Goal: Task Accomplishment & Management: Manage account settings

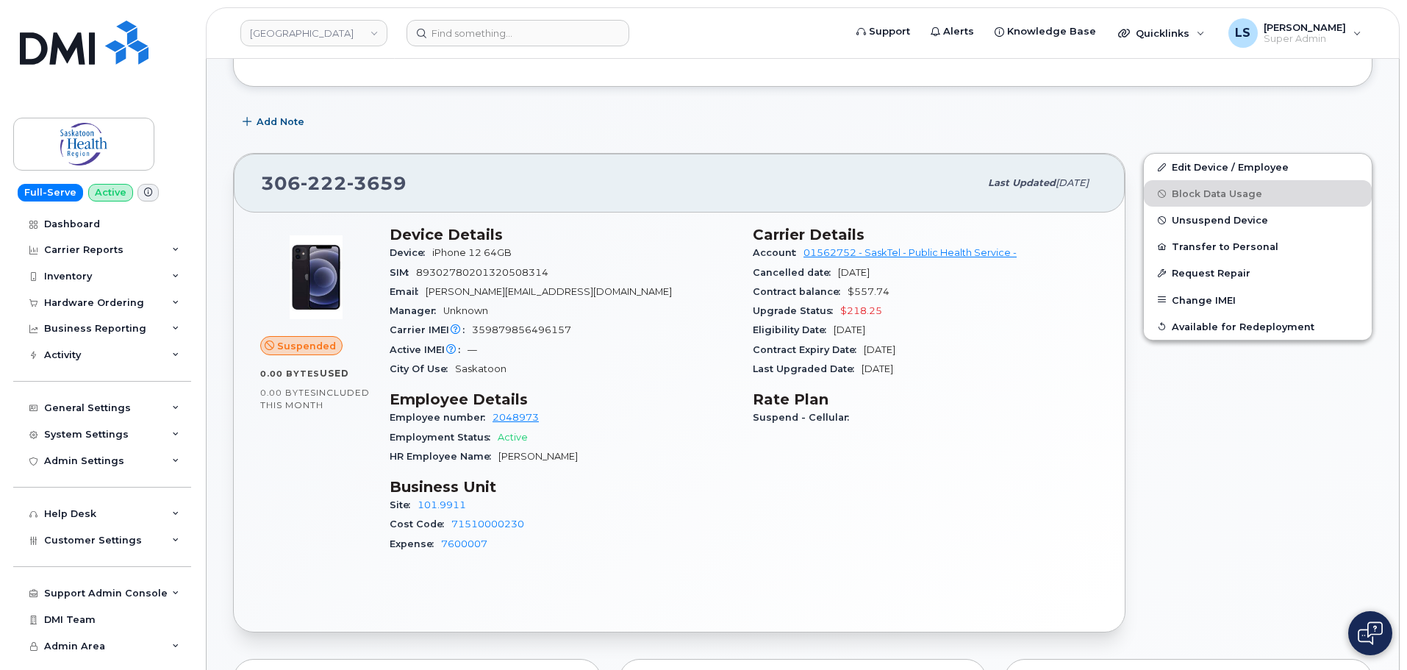
scroll to position [221, 0]
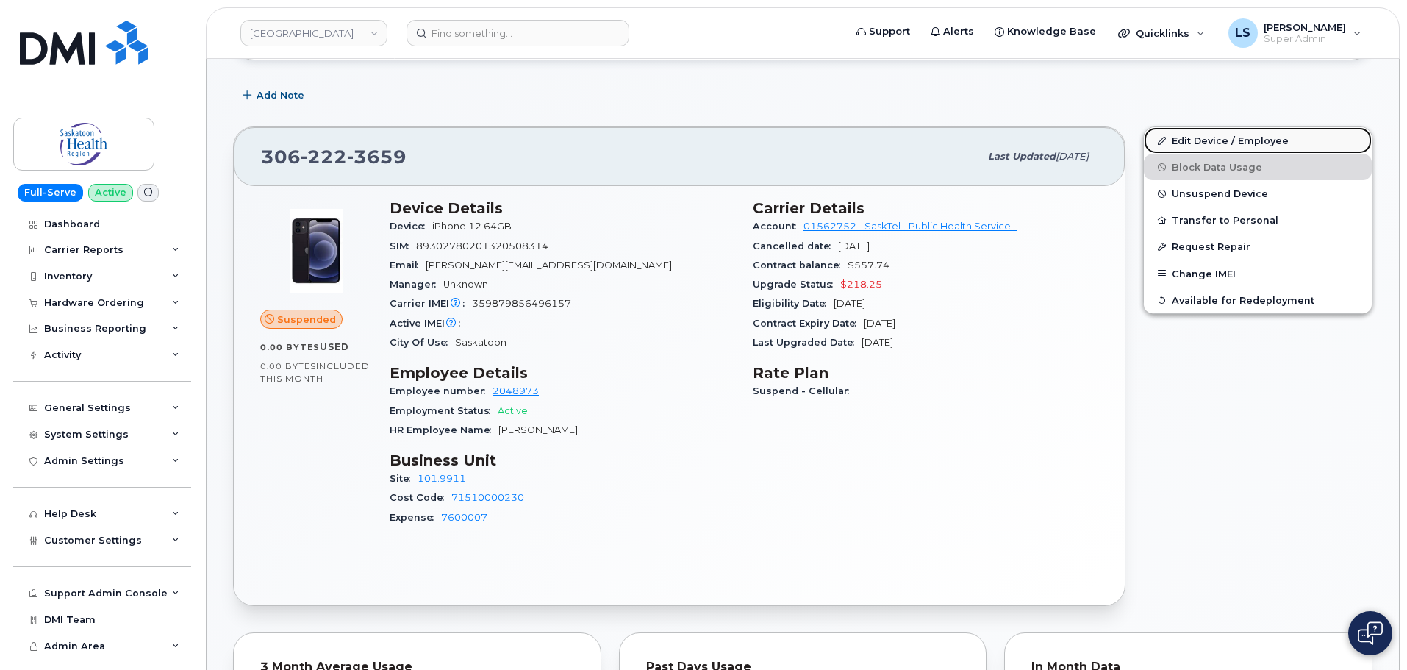
click at [1221, 137] on link "Edit Device / Employee" at bounding box center [1258, 140] width 228 height 26
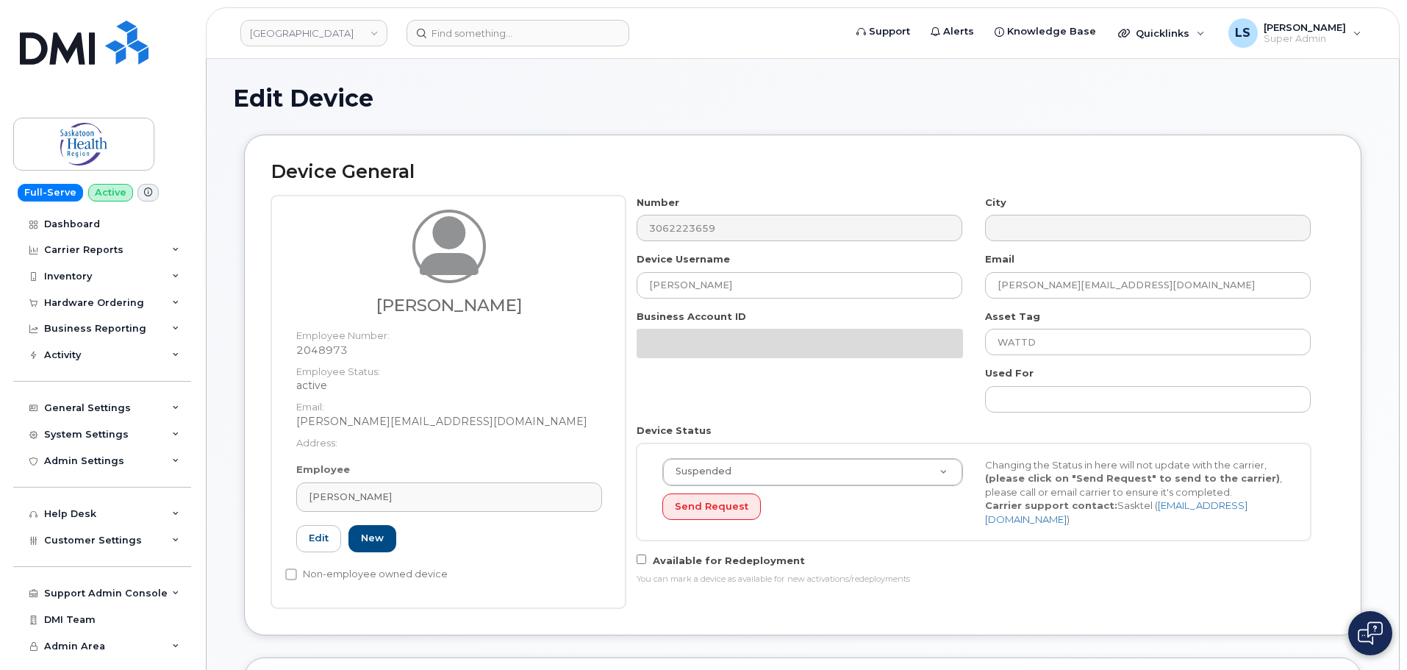
select select "18172"
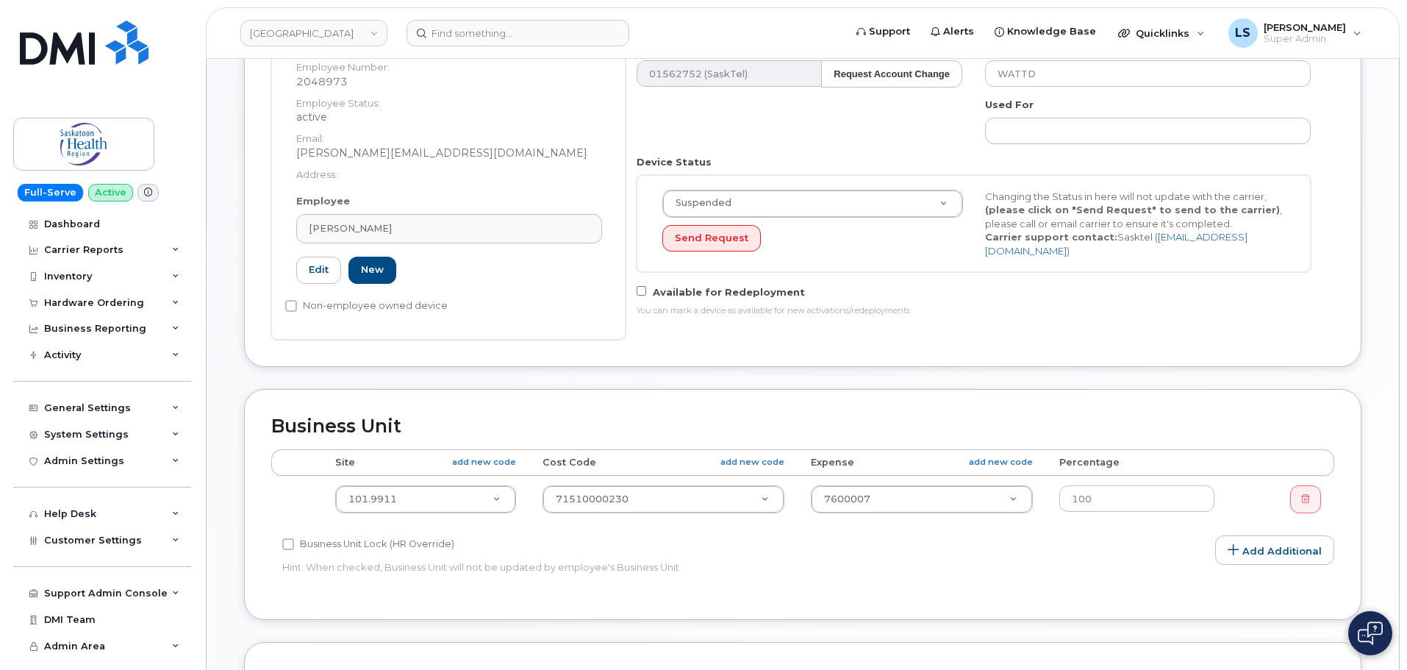
scroll to position [294, 0]
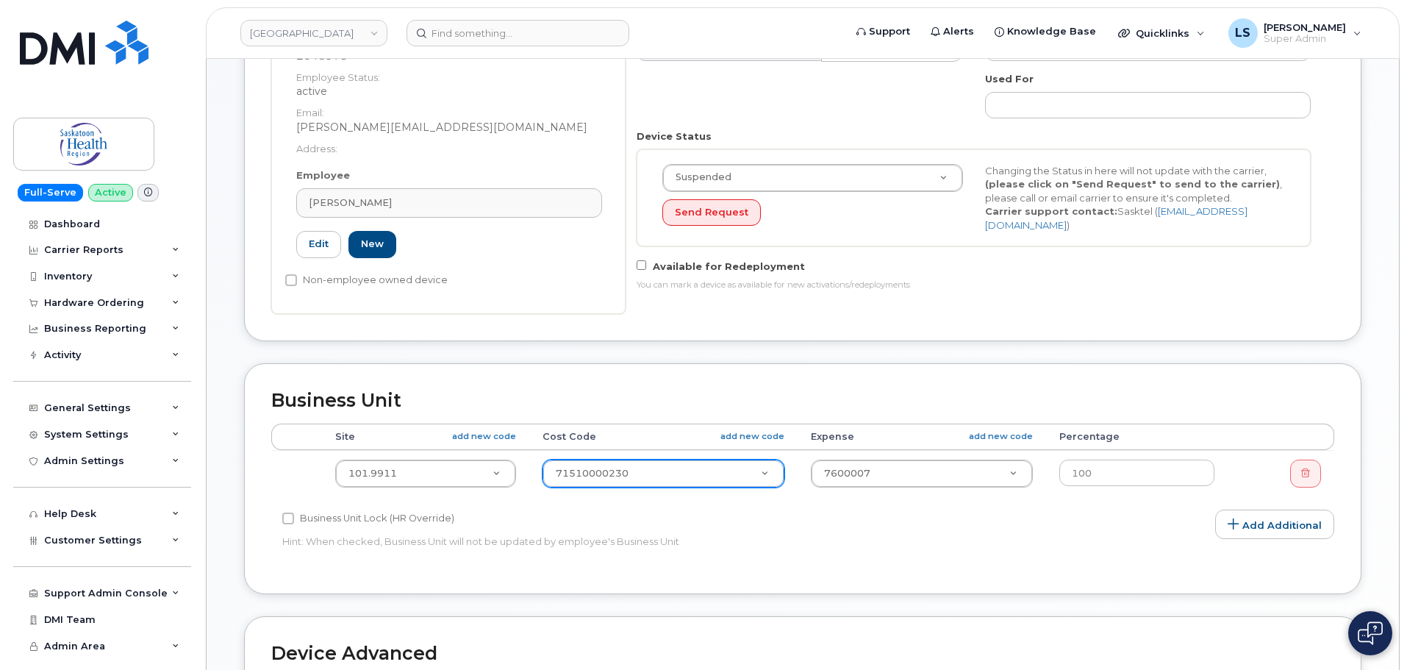
click at [662, 490] on td "71510000230 2207807" at bounding box center [663, 473] width 268 height 46
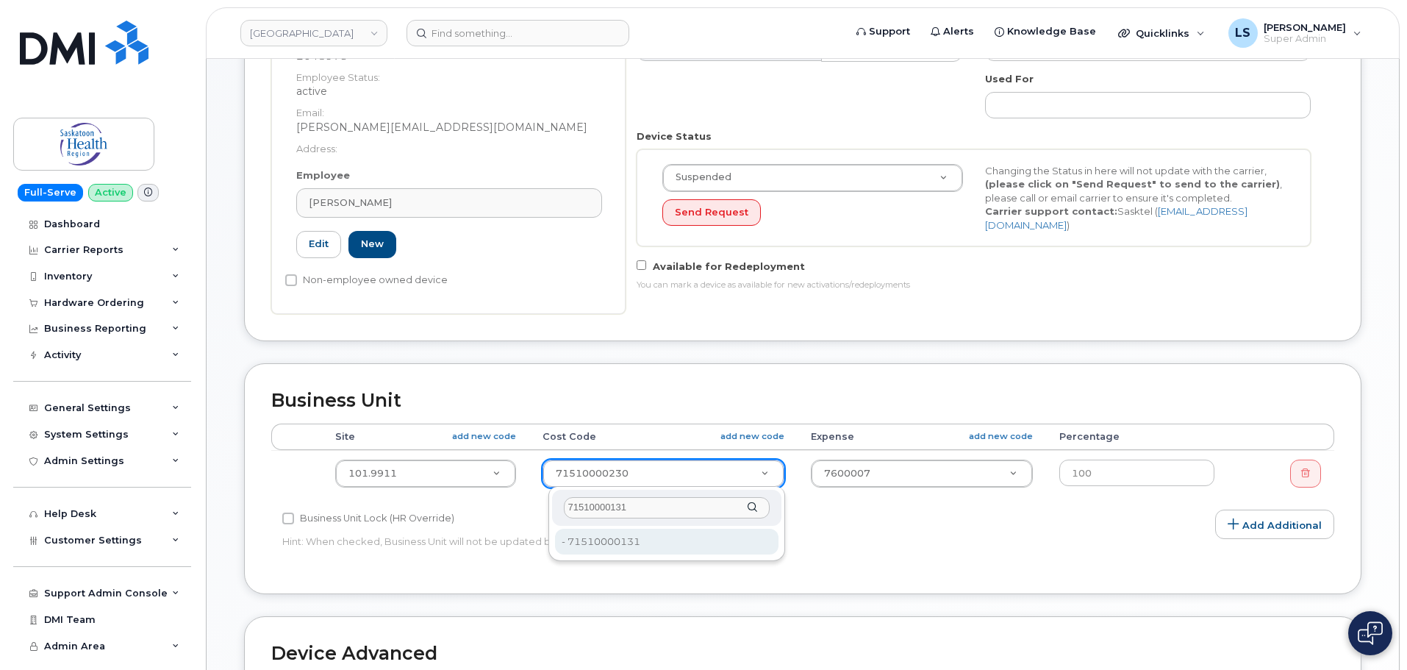
type input "71510000131"
type input "2207802"
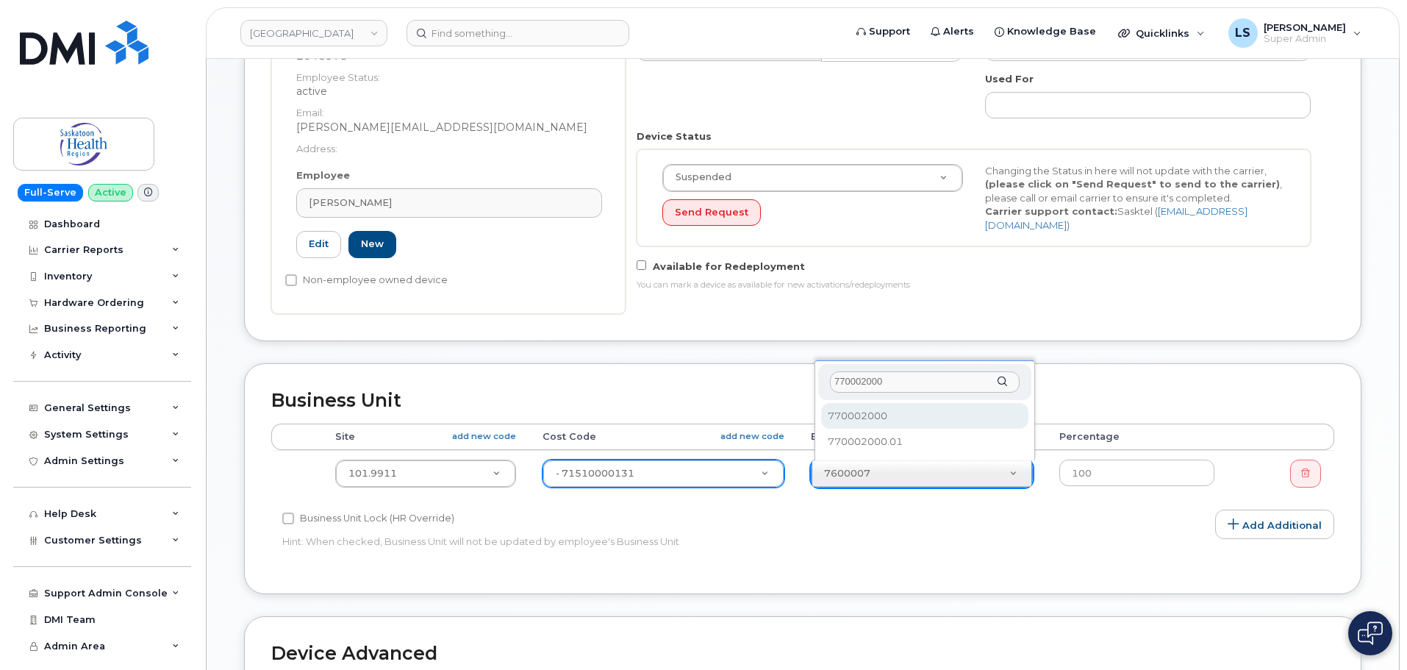
scroll to position [0, 0]
type input "770002000"
select select "2207559"
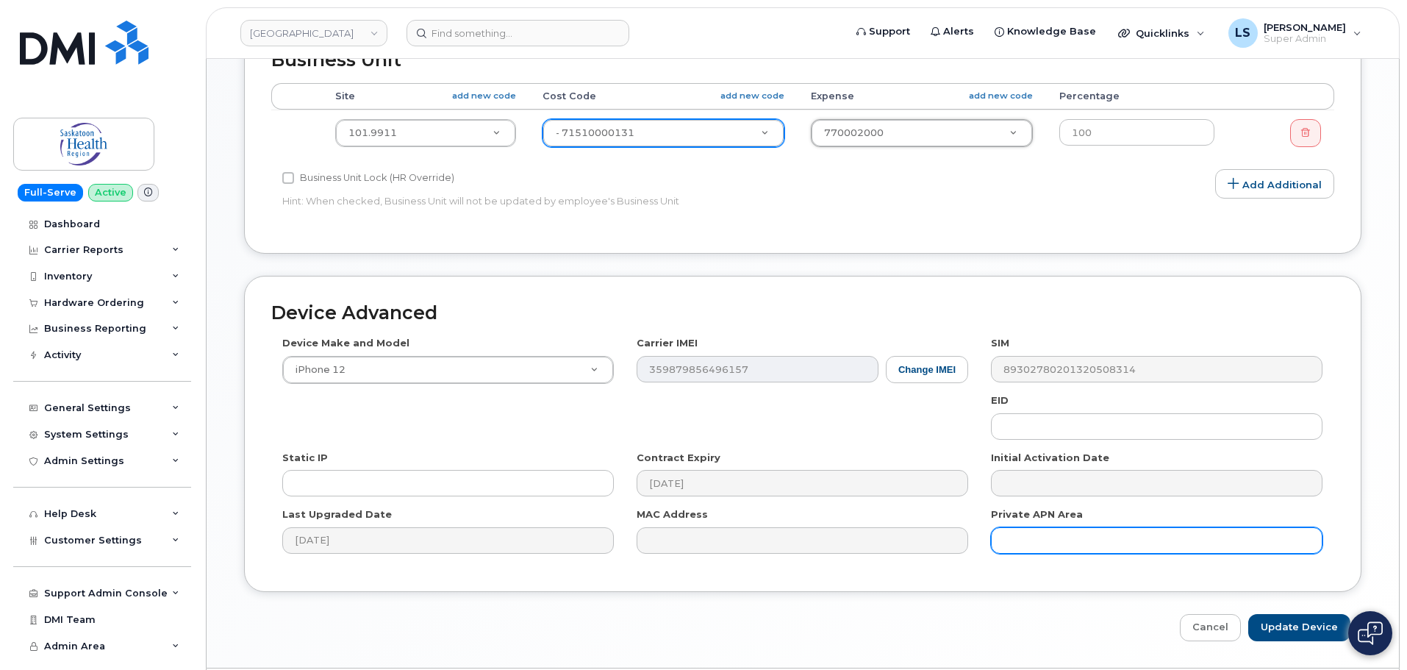
scroll to position [679, 0]
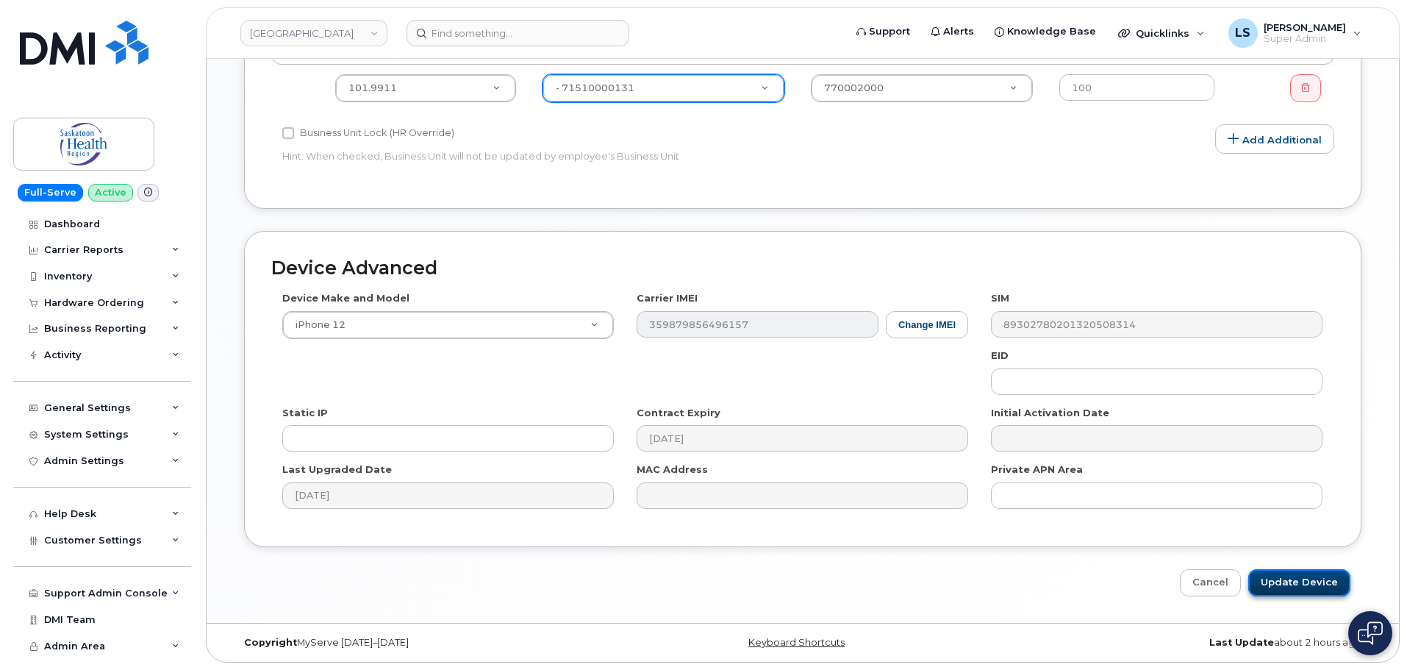
click at [1298, 575] on input "Update Device" at bounding box center [1299, 582] width 102 height 27
type input "Saving..."
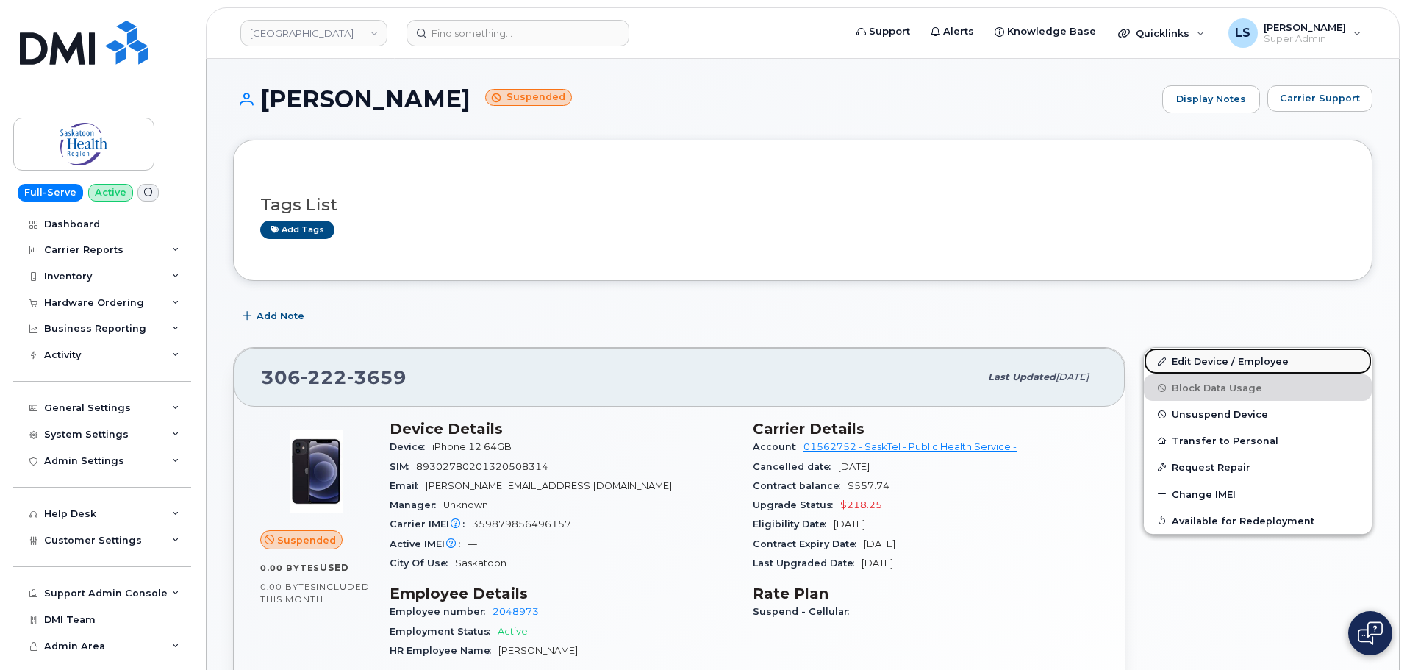
click at [1225, 357] on link "Edit Device / Employee" at bounding box center [1258, 361] width 228 height 26
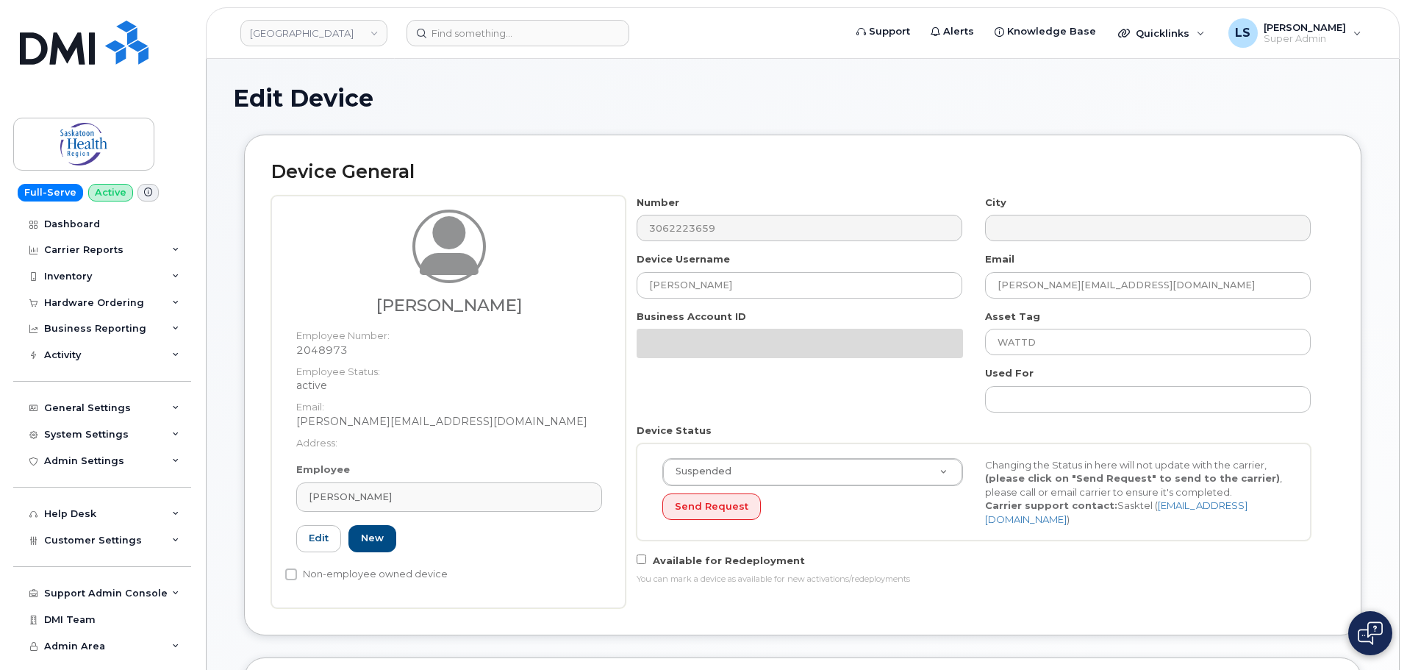
select select "2207559"
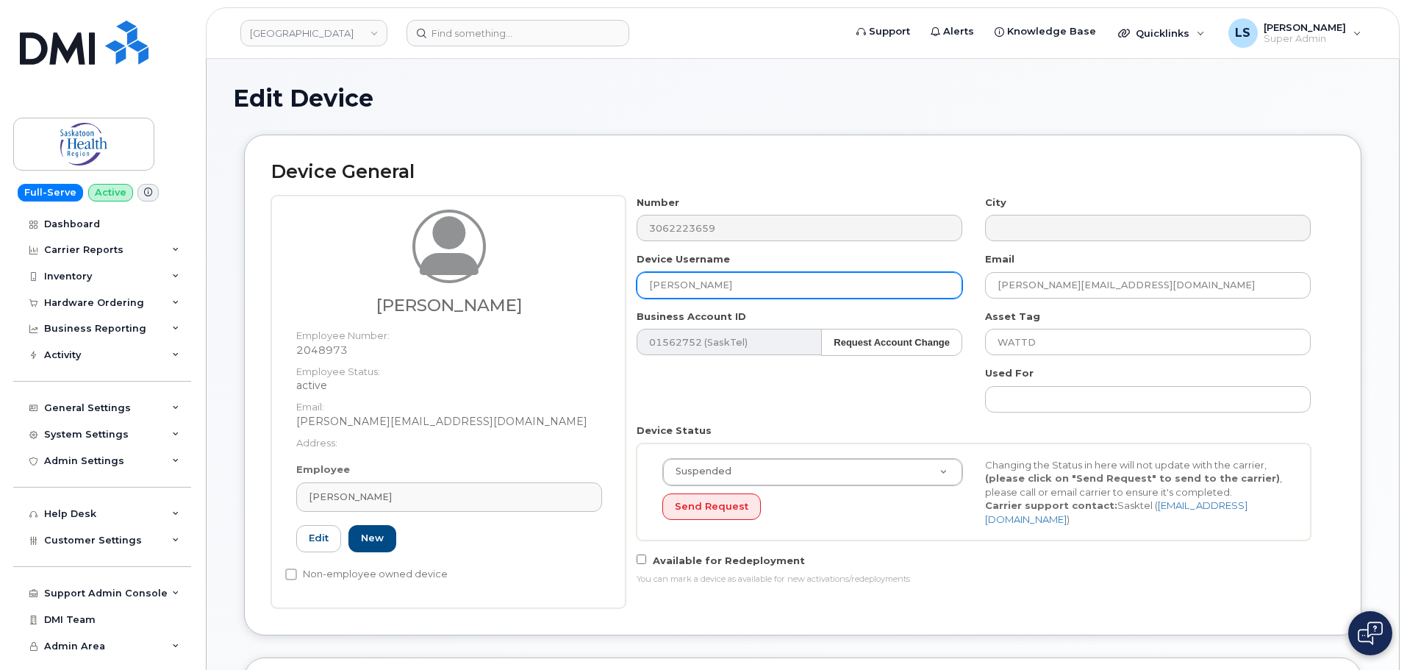
click at [766, 290] on input "Dave Watt" at bounding box center [800, 285] width 326 height 26
paste input "Carmen Hitchings"
type input "Carmen Hitchings"
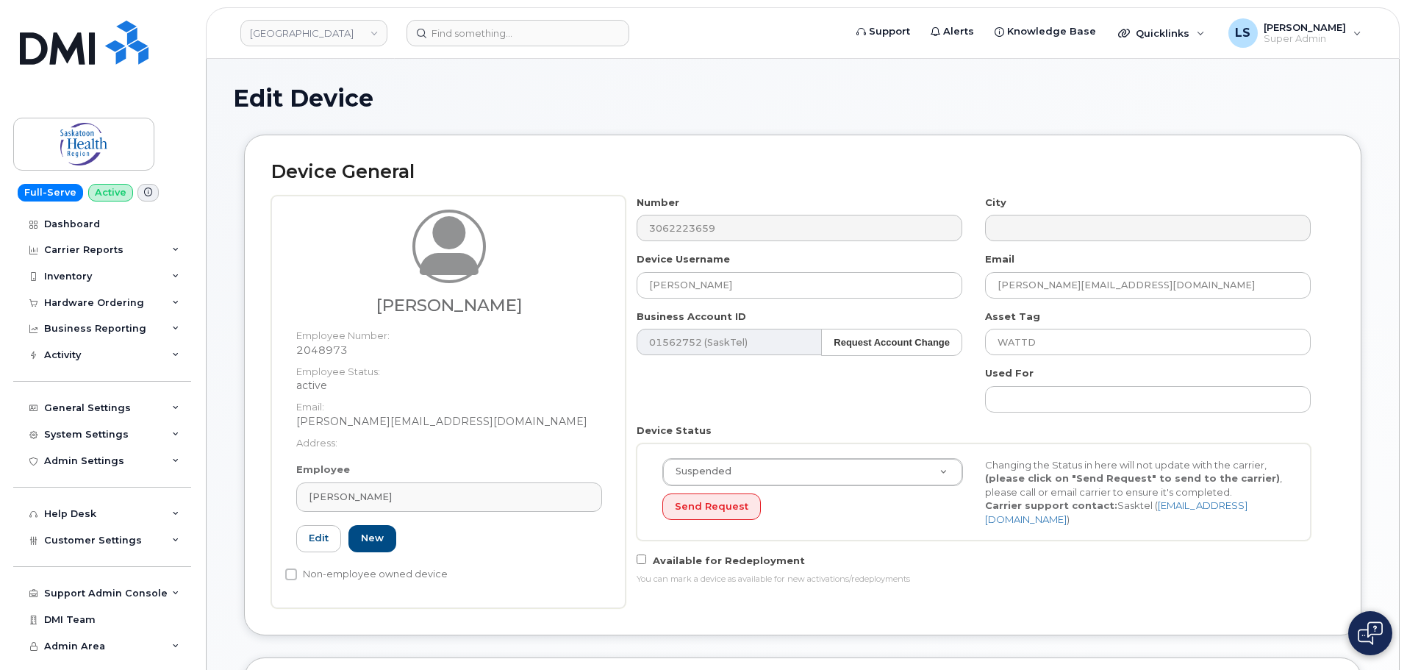
click at [715, 410] on div "Number 3062223659 City Device Username Carmen Hitchings Email Dave.Watt@saskato…" at bounding box center [974, 396] width 697 height 401
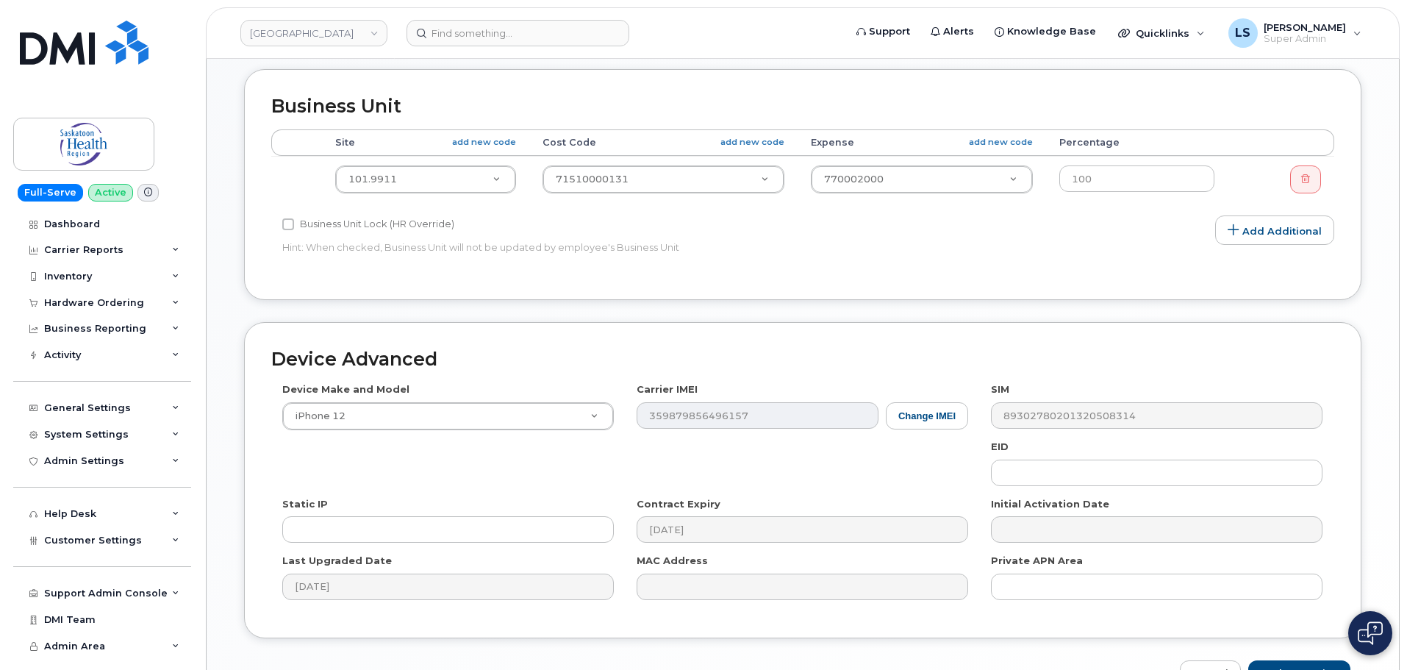
scroll to position [662, 0]
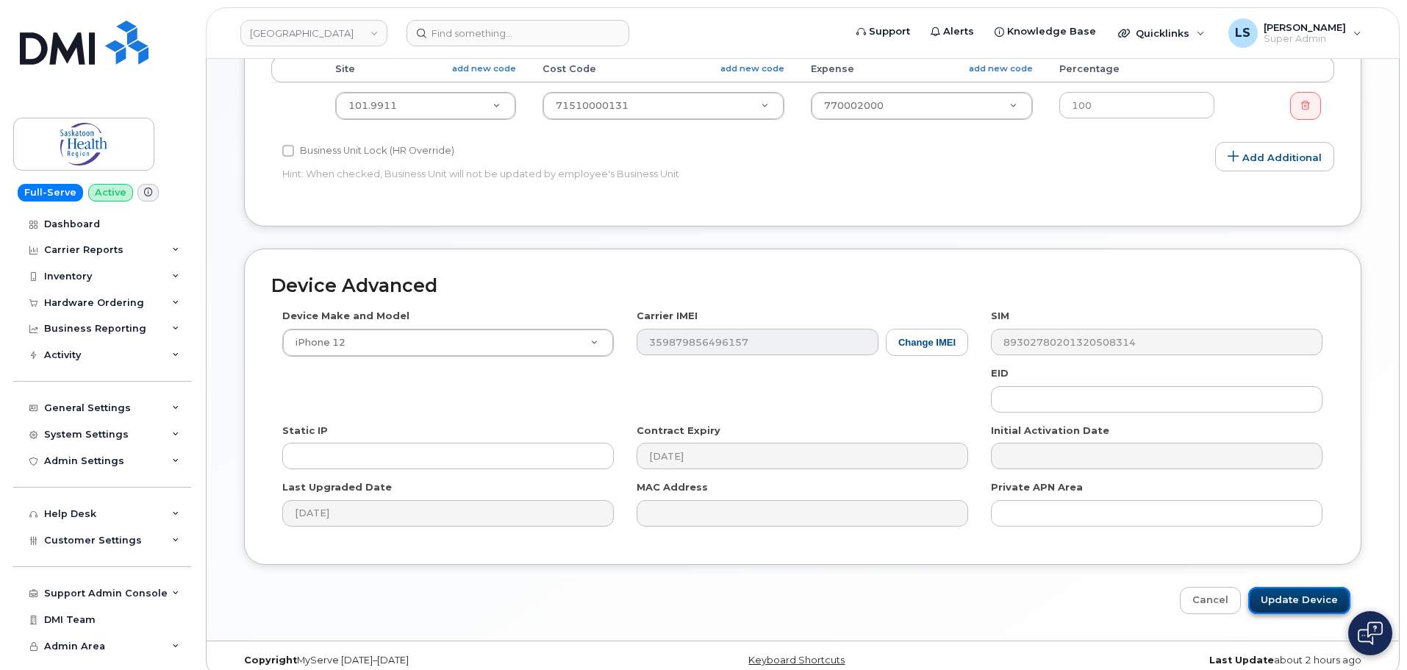
click at [1279, 590] on input "Update Device" at bounding box center [1299, 600] width 102 height 27
type input "Saving..."
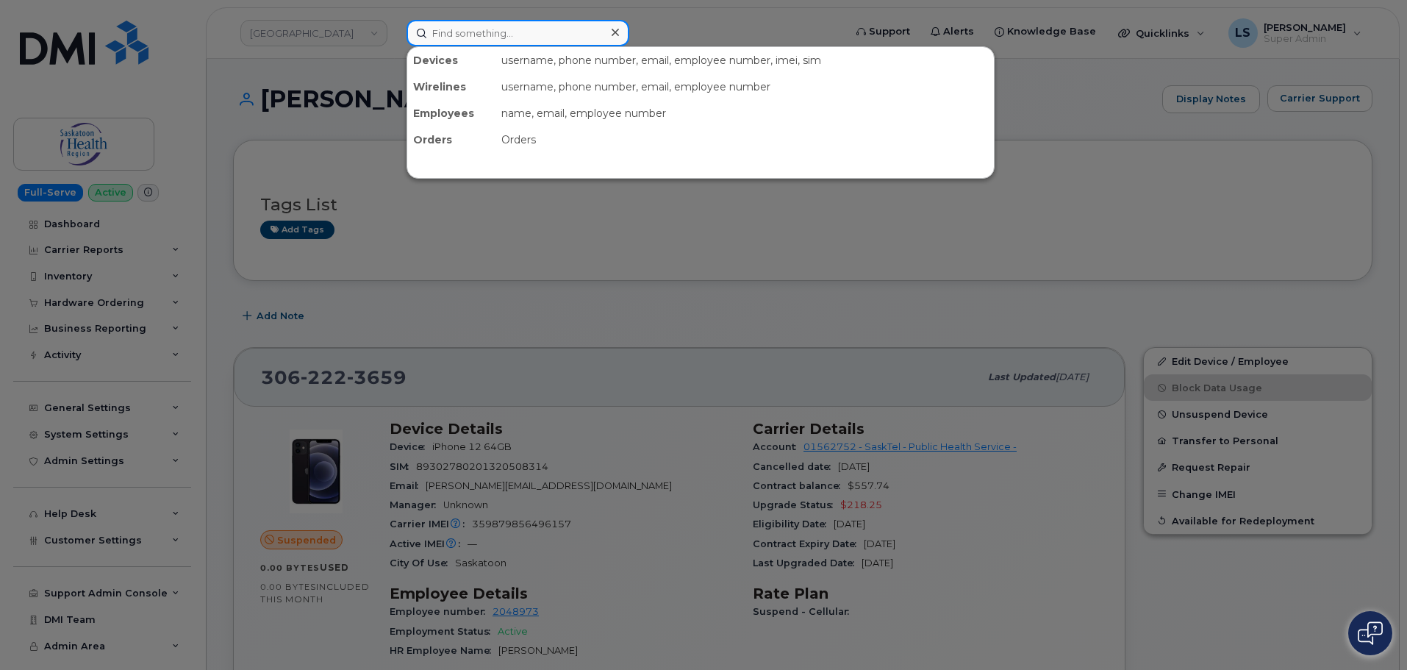
click at [497, 37] on input at bounding box center [518, 33] width 223 height 26
paste input "Kenneth Murray"
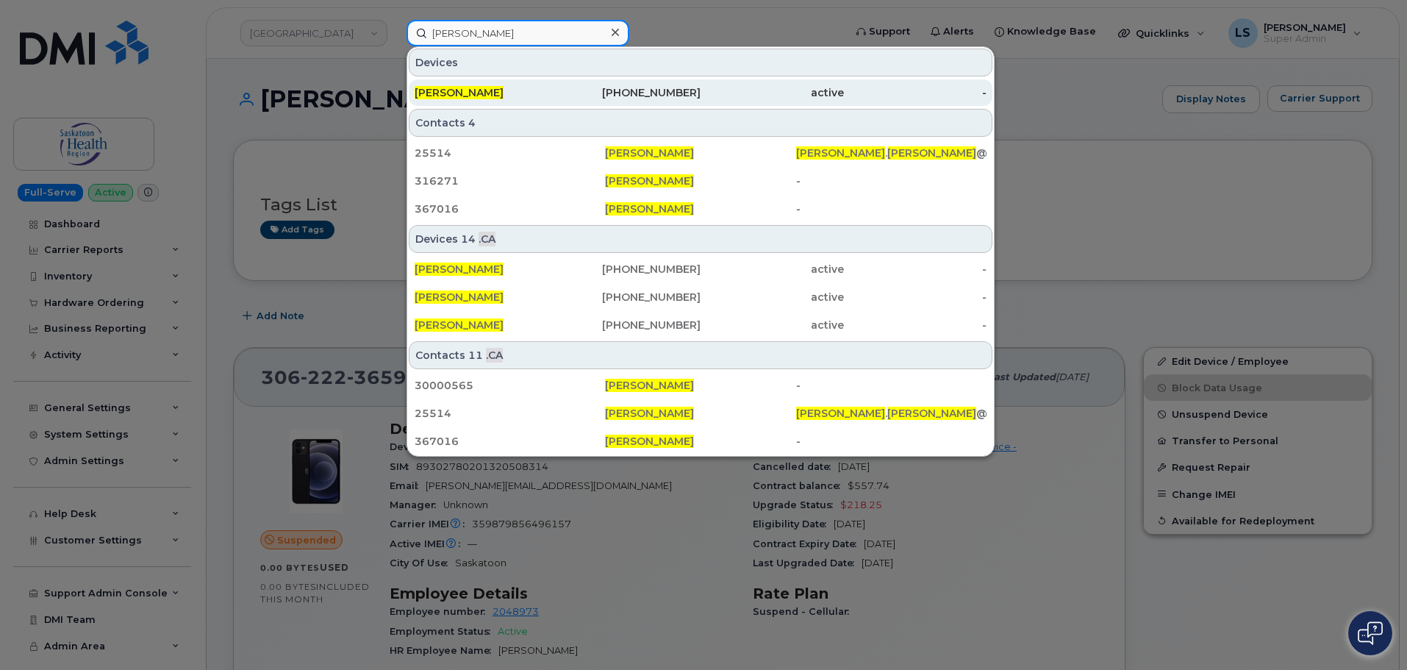
type input "Kenneth Murray"
click at [457, 96] on span "Kenneth Murray" at bounding box center [459, 92] width 89 height 13
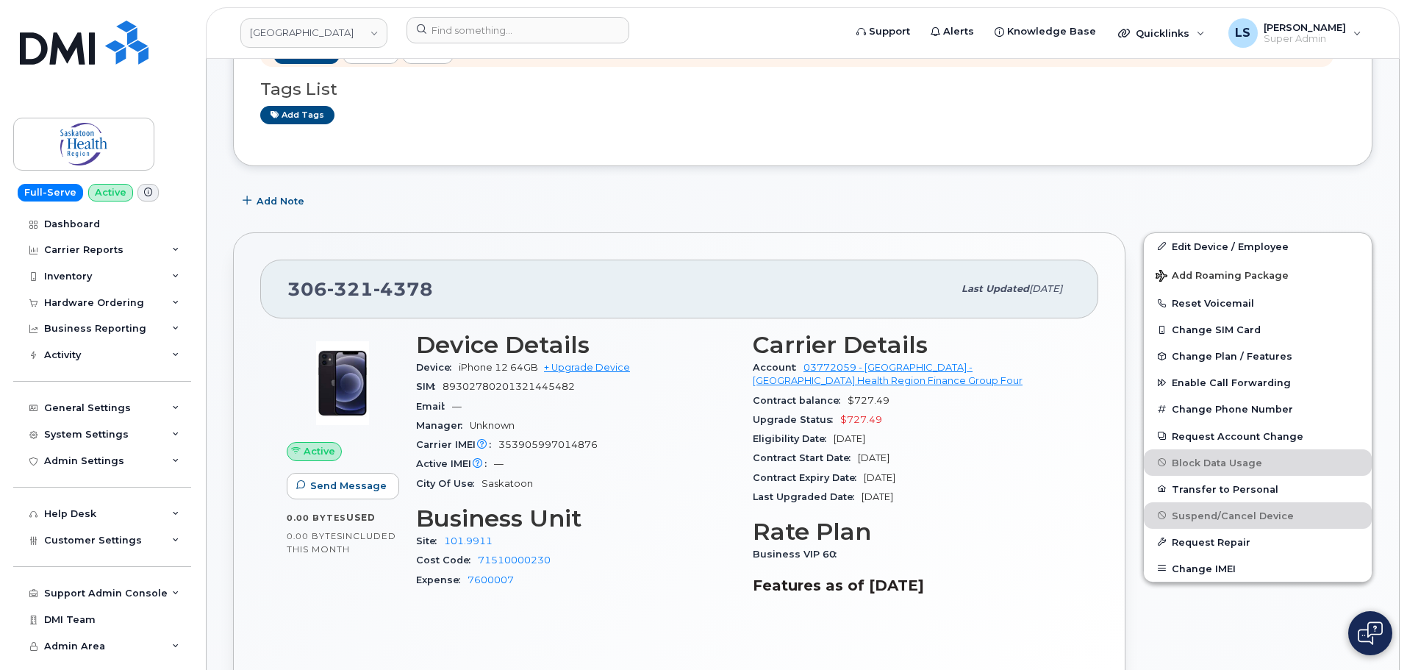
scroll to position [221, 0]
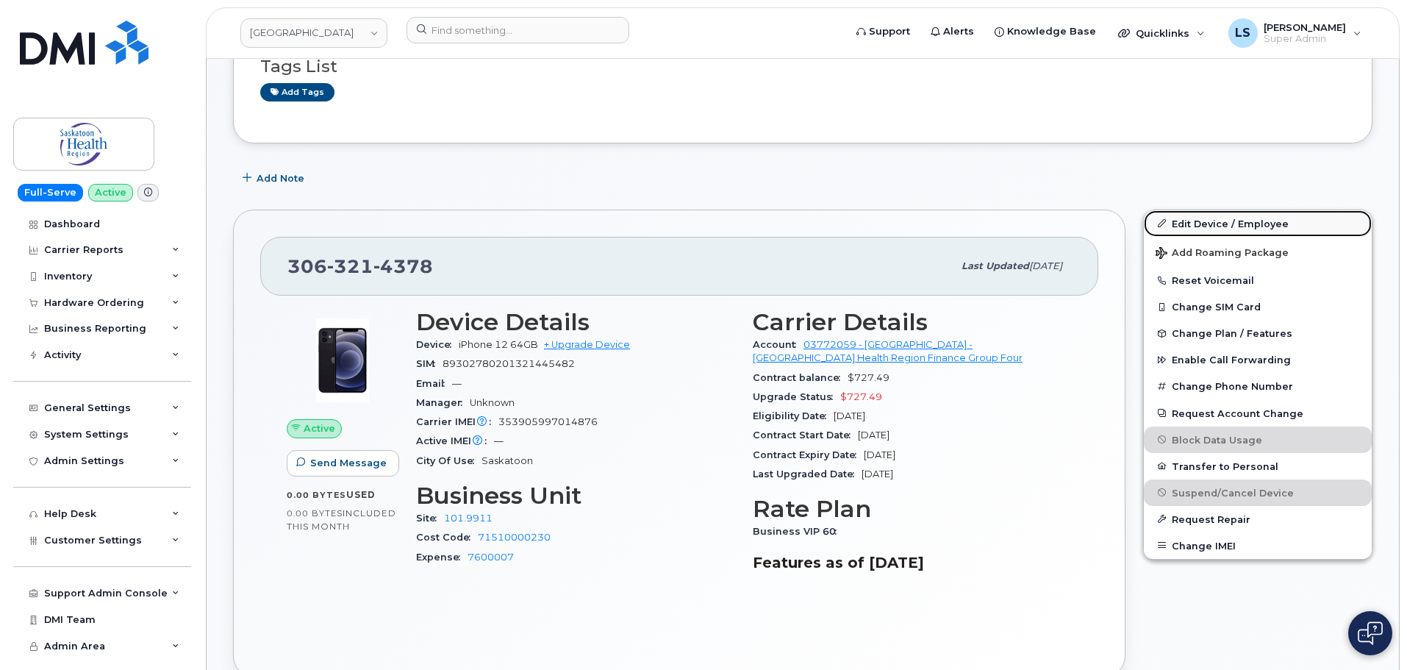
click at [1201, 226] on link "Edit Device / Employee" at bounding box center [1258, 223] width 228 height 26
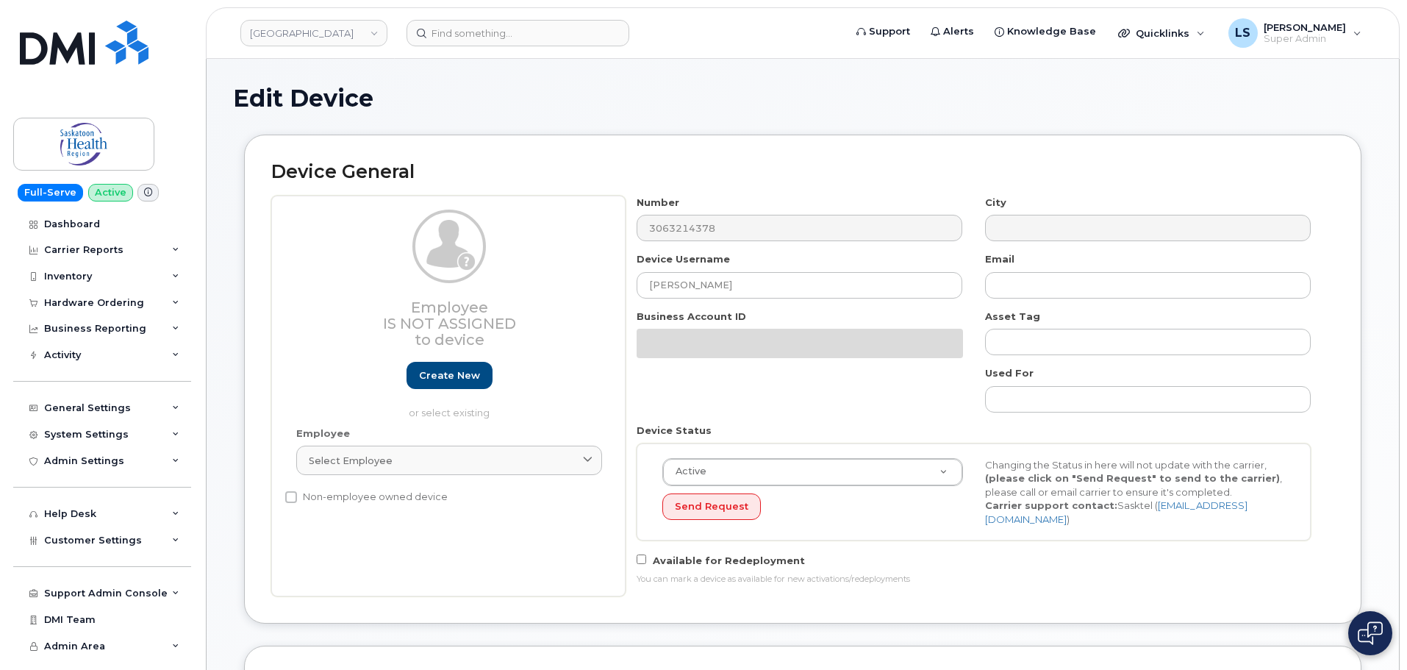
select select "18172"
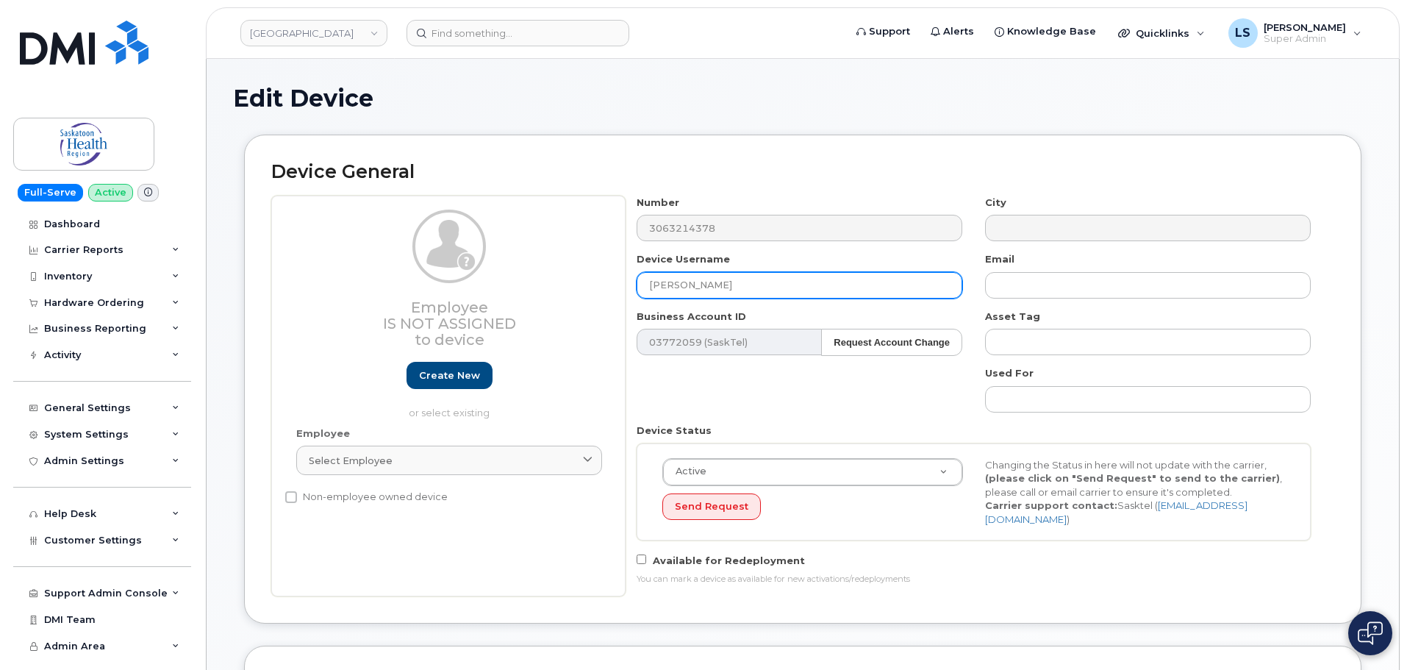
click at [776, 280] on input "Karen Spilchak" at bounding box center [800, 285] width 326 height 26
paste input "Emma Rodman"
type input "Emma Rodman"
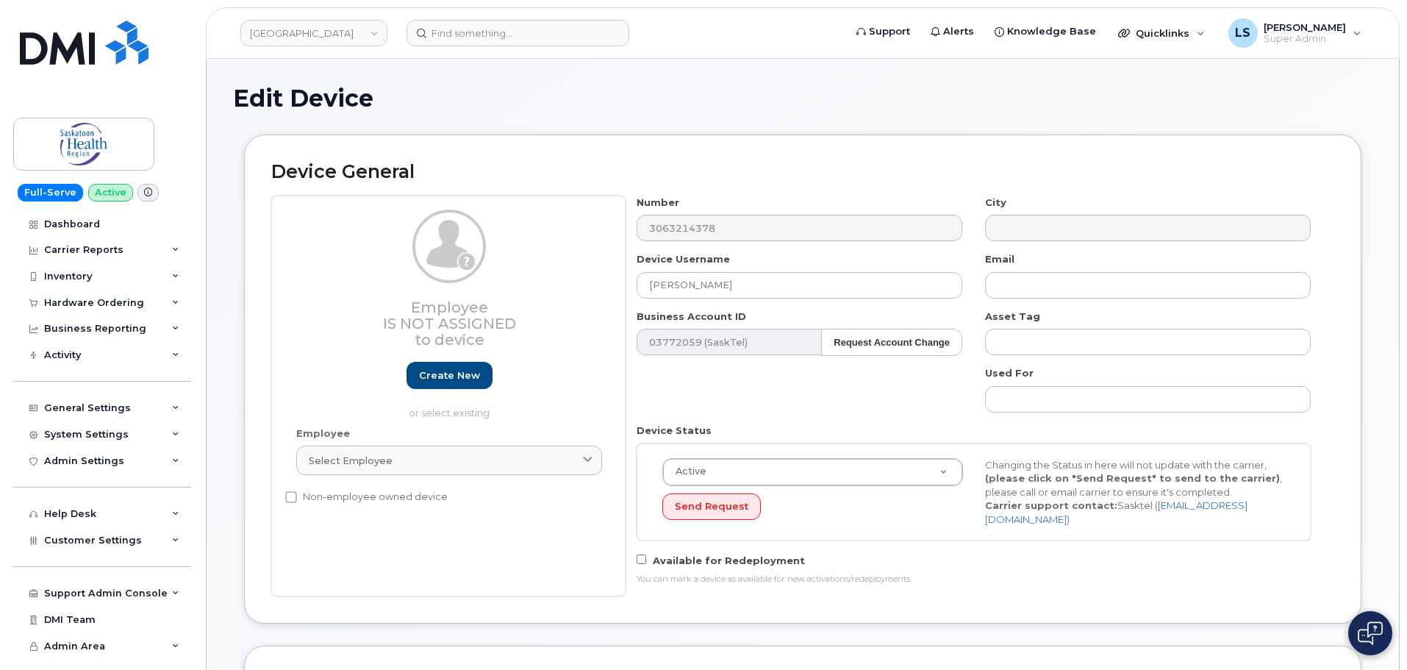
click at [800, 413] on div "Number 3063214378 City Device Username Emma Rodman Email Business Account ID 03…" at bounding box center [974, 396] width 697 height 401
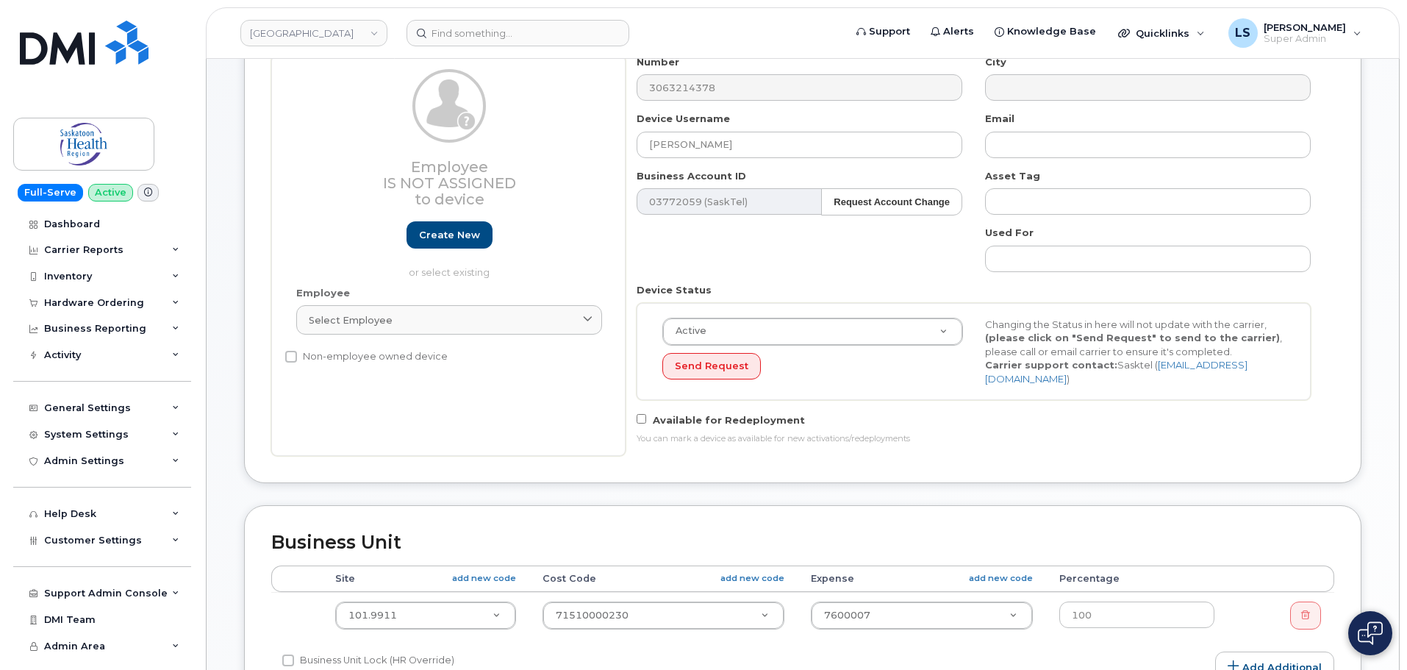
scroll to position [294, 0]
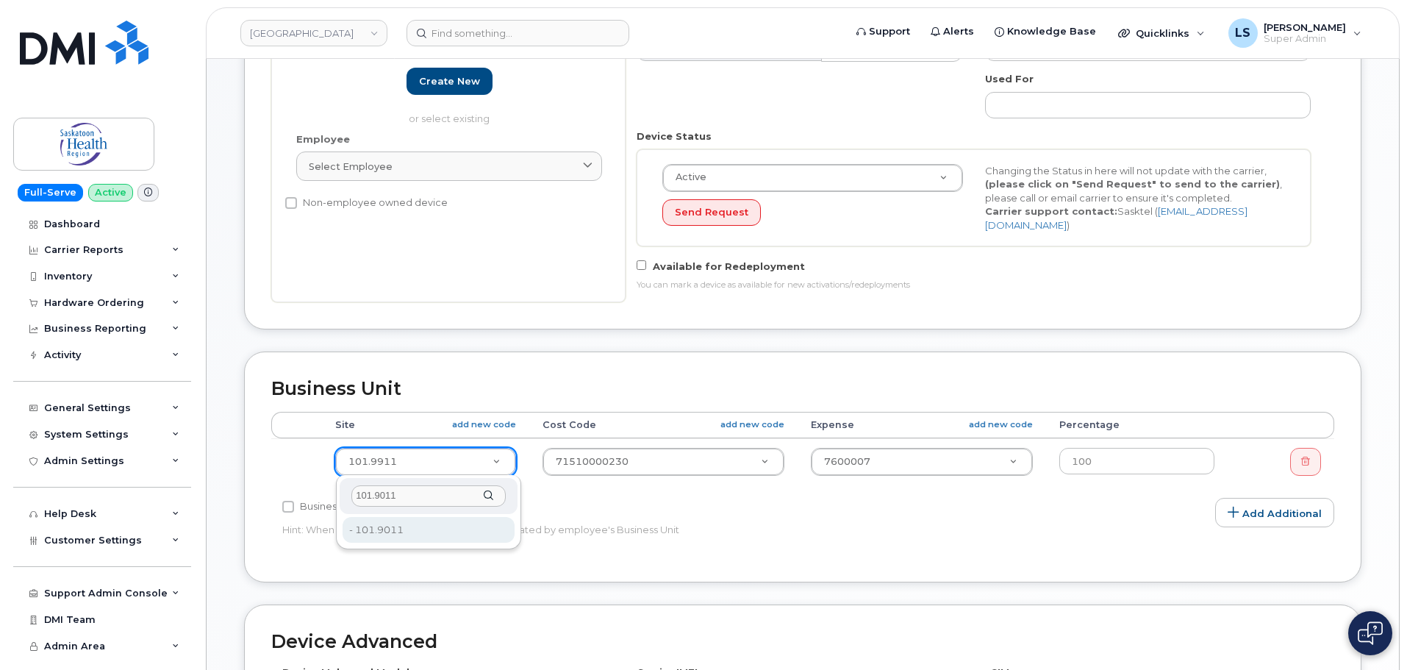
type input "101.9011"
type input "2207522"
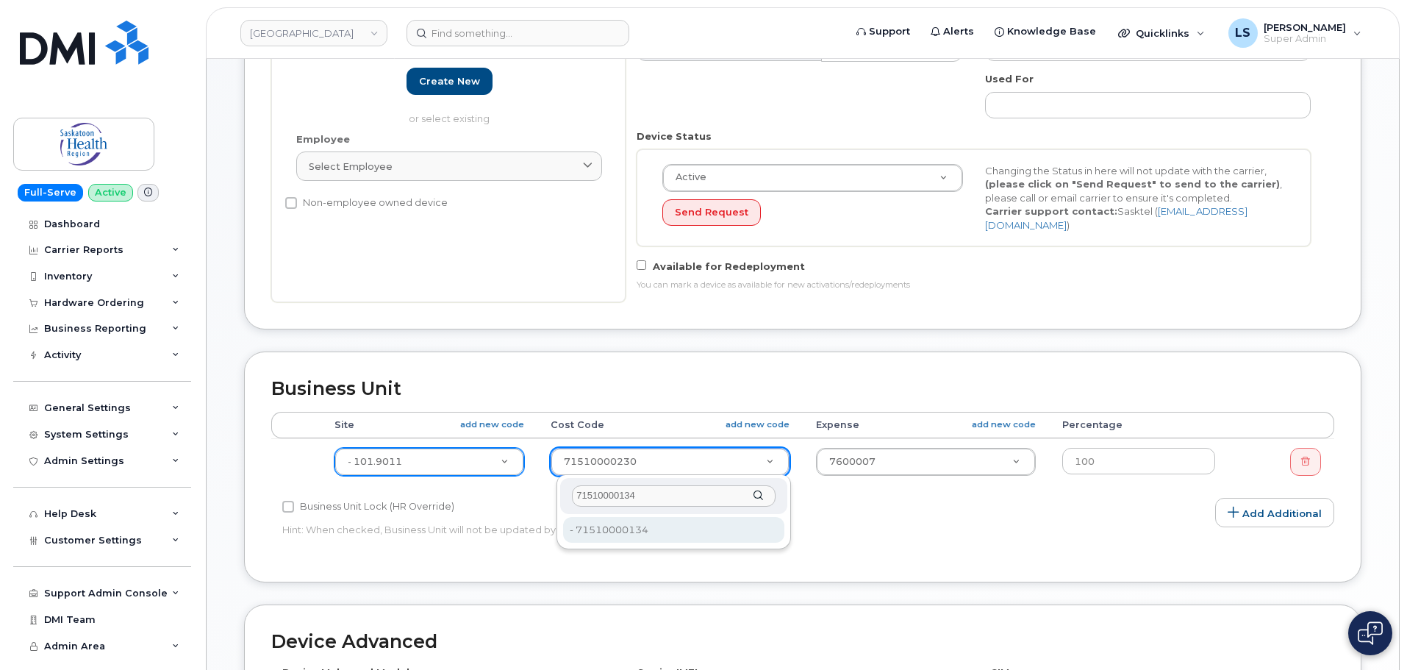
type input "71510000134"
click at [684, 543] on div "71510000134 - 71510000134 - 71510000134" at bounding box center [674, 512] width 235 height 74
type input "2207805"
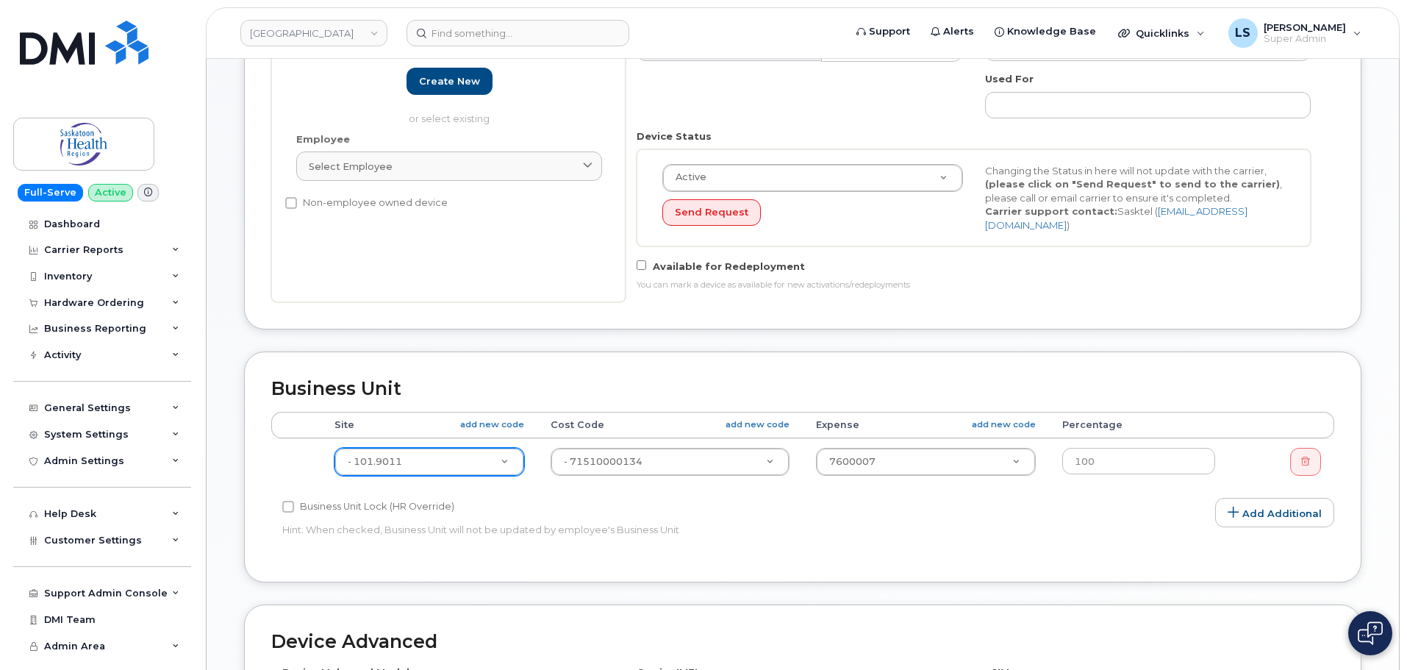
click at [901, 436] on th "Expense add new code" at bounding box center [926, 425] width 246 height 26
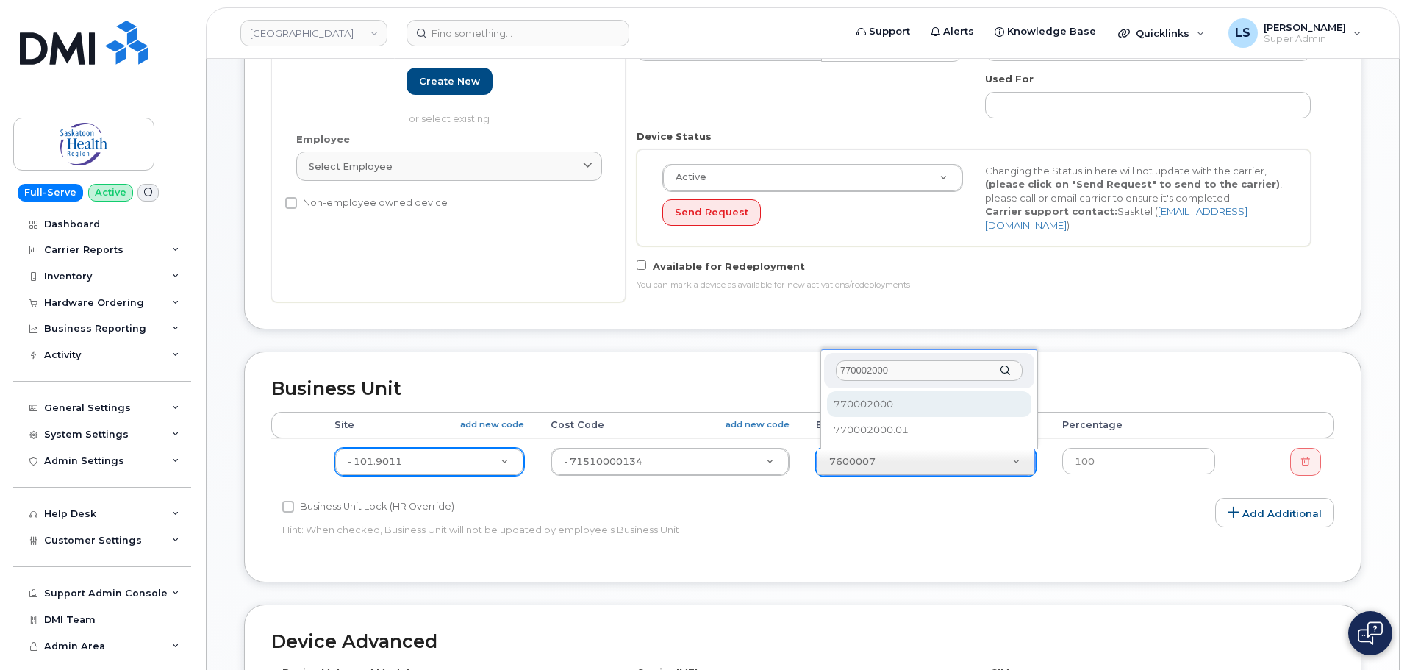
scroll to position [0, 0]
type input "770002000"
select select "2207559"
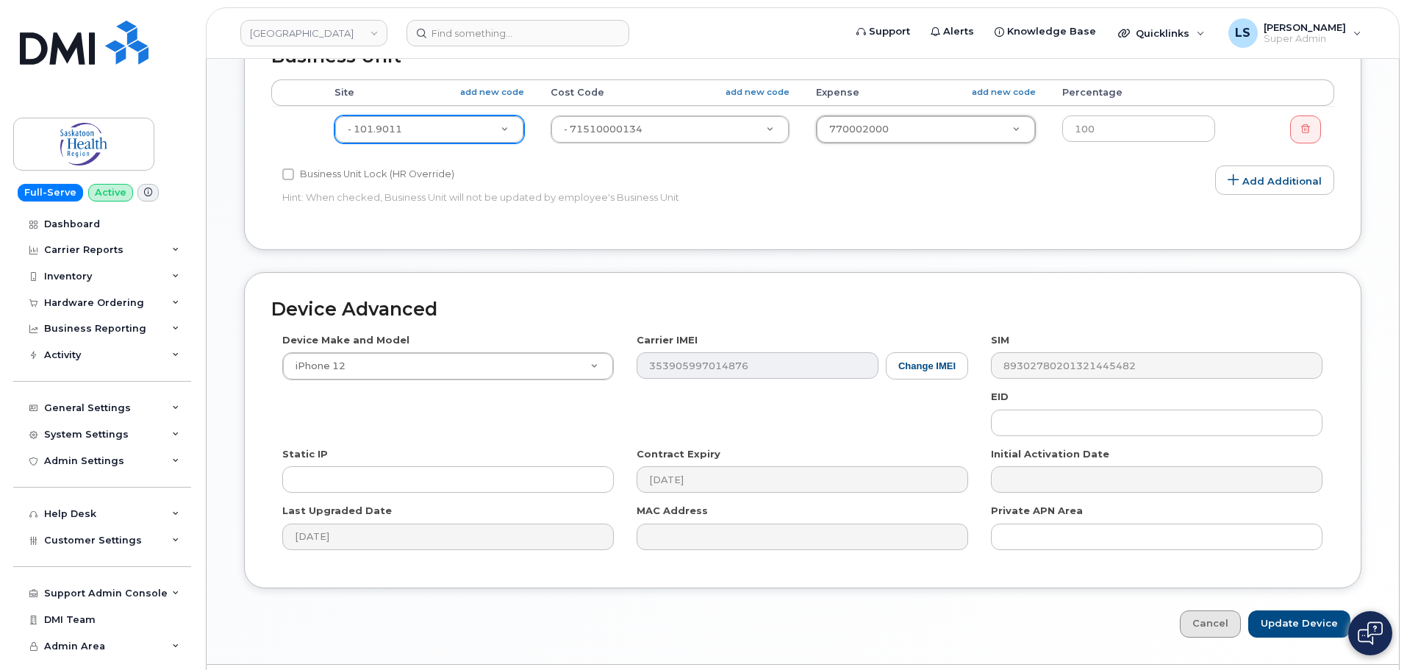
scroll to position [662, 0]
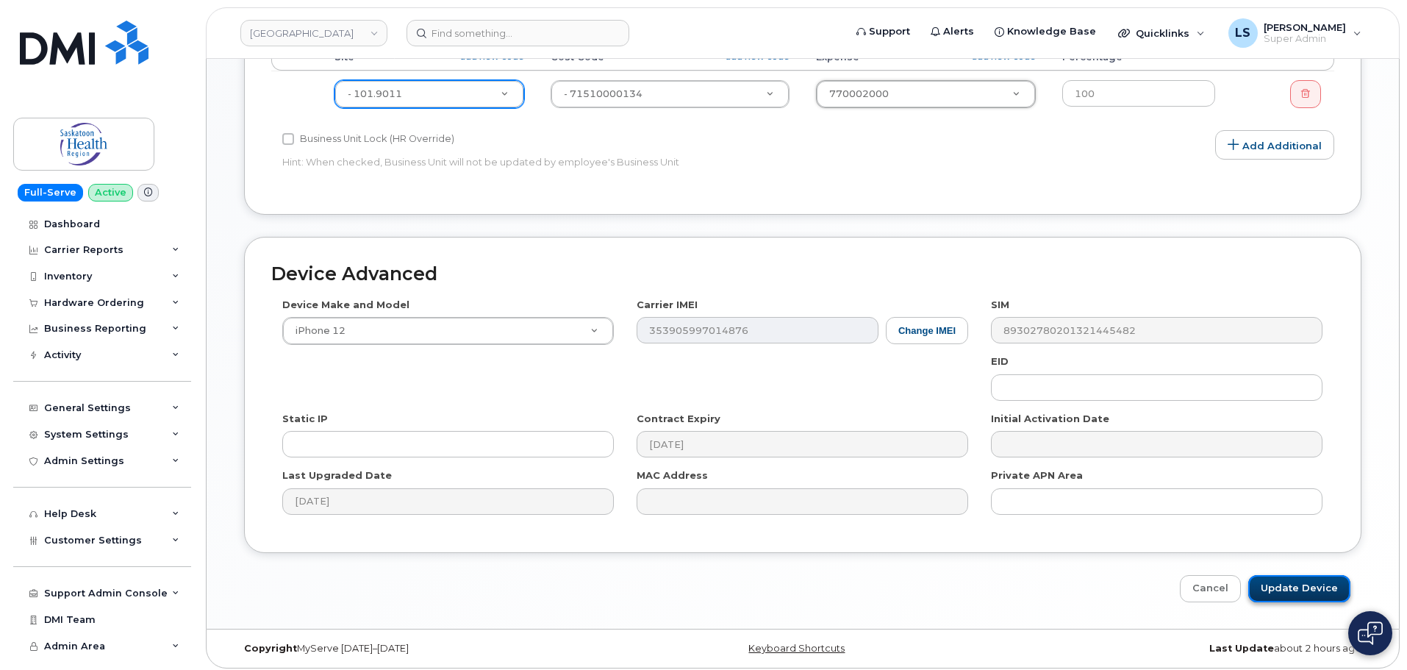
click at [1273, 579] on input "Update Device" at bounding box center [1299, 588] width 102 height 27
type input "Saving..."
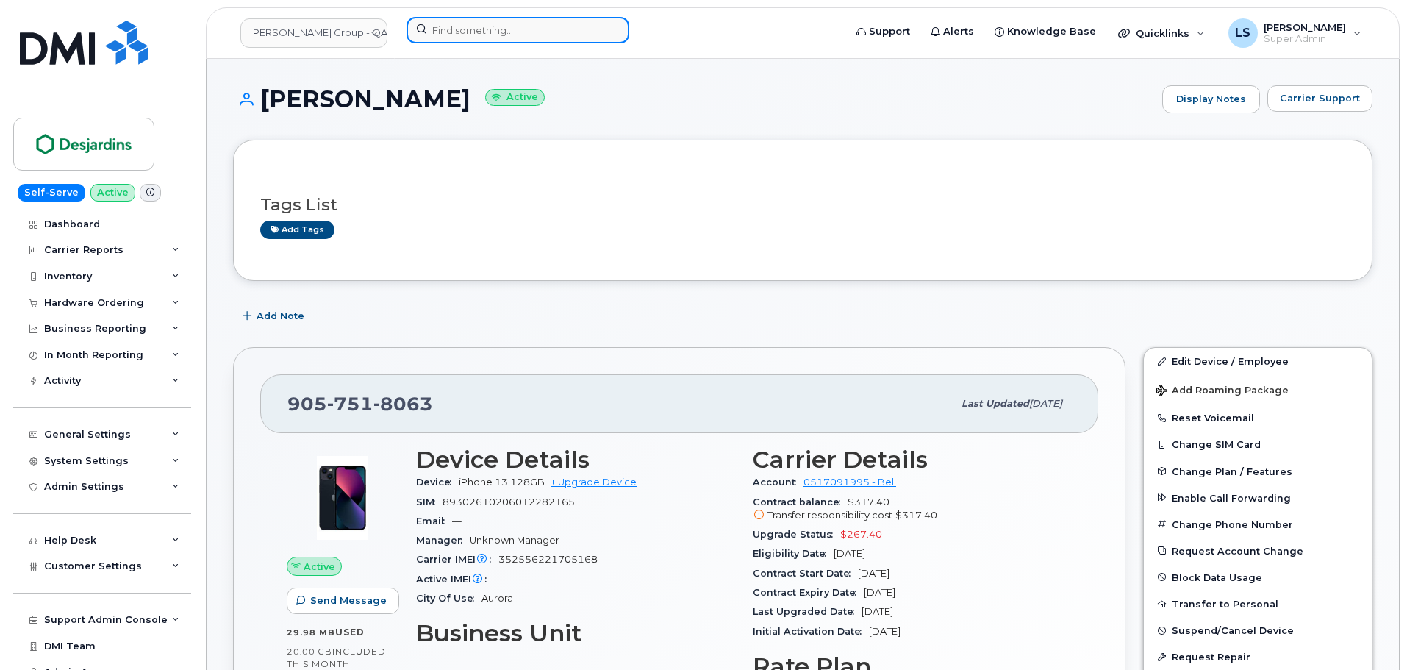
click at [454, 35] on input at bounding box center [518, 30] width 223 height 26
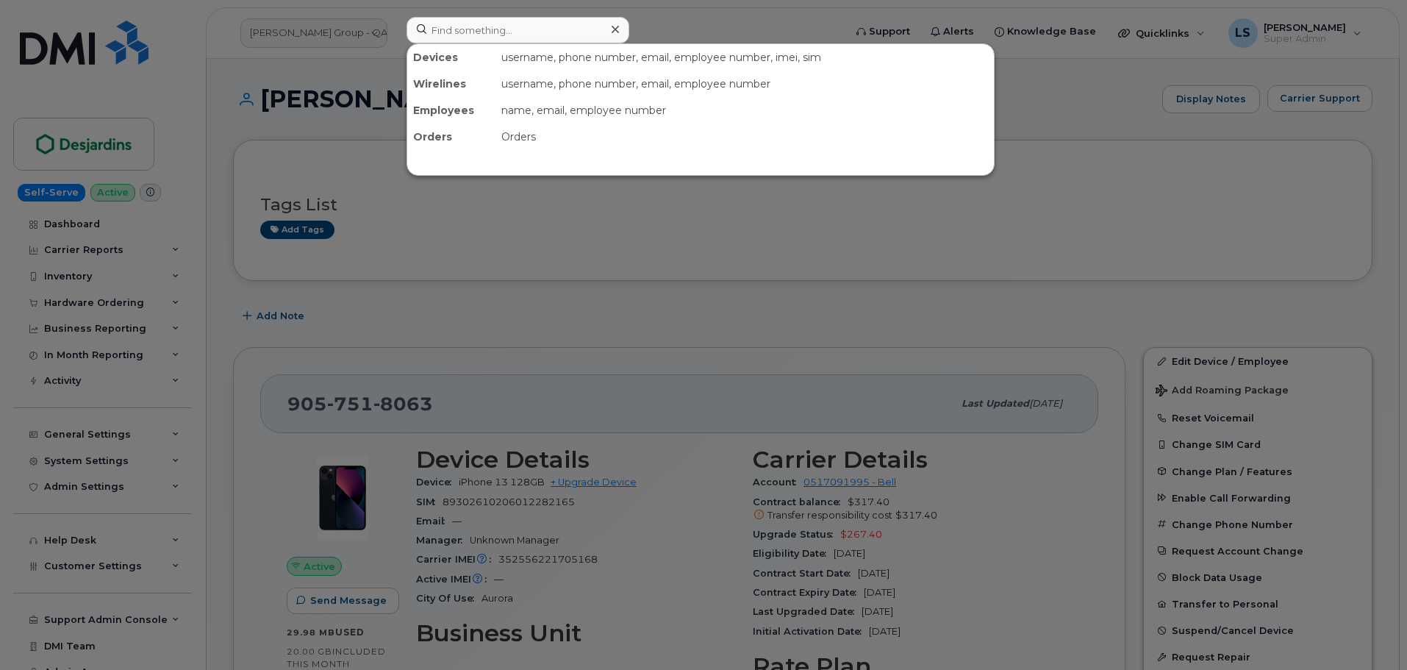
click at [737, 303] on div at bounding box center [703, 335] width 1407 height 670
